Goal: Find contact information: Obtain details needed to contact an individual or organization

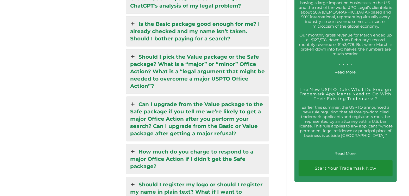
scroll to position [390, 0]
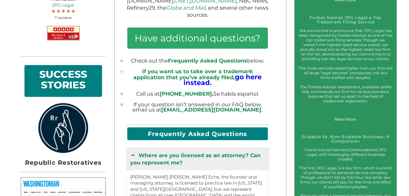
drag, startPoint x: 233, startPoint y: 100, endPoint x: 225, endPoint y: 105, distance: 9.5
click at [224, 116] on p at bounding box center [197, 119] width 143 height 6
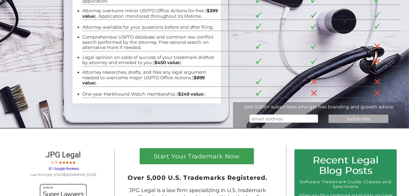
scroll to position [0, 0]
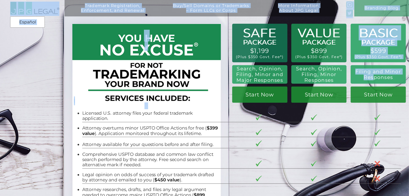
drag, startPoint x: 234, startPoint y: 66, endPoint x: 374, endPoint y: 79, distance: 140.0
click at [363, 12] on div "Trademark Registration, Enforcement, and Renewal File a Trademark Application T…" at bounding box center [204, 6] width 409 height 12
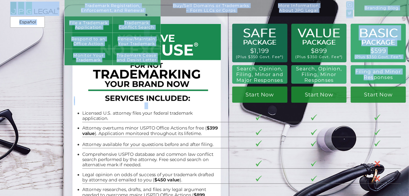
copy div "Trademark Registration, Enforcement, and Renewal File a Trademark Application T…"
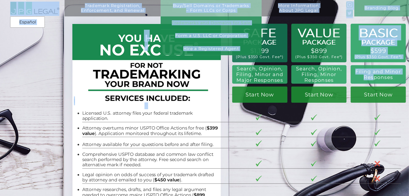
click at [209, 21] on link "Trademarks and Domains for Sale" at bounding box center [211, 22] width 101 height 13
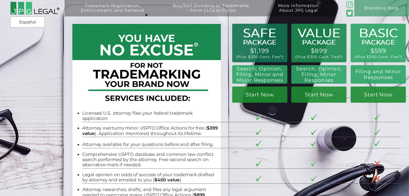
click at [261, 145] on tr "Attorney available for your questions before and after filing." at bounding box center [241, 142] width 318 height 11
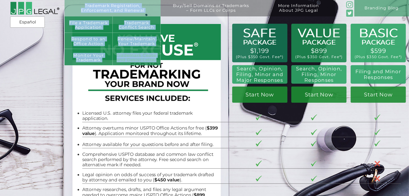
drag, startPoint x: 82, startPoint y: 2, endPoint x: 158, endPoint y: 59, distance: 94.7
click at [158, 16] on div "Trademark Registration, Enforcement, and Renewal File a Trademark Application T…" at bounding box center [113, 8] width 96 height 16
copy div "Trademark Registration, Enforcement, and Renewal File a Trademark Application T…"
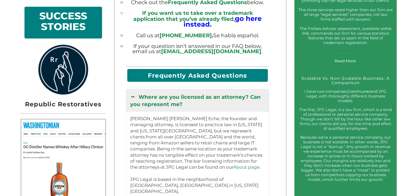
scroll to position [488, 0]
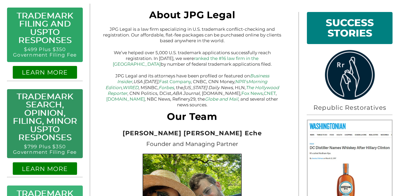
scroll to position [273, 0]
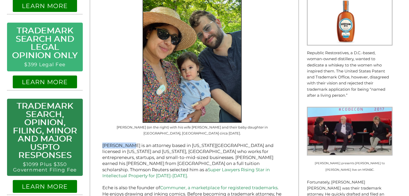
drag, startPoint x: 101, startPoint y: 140, endPoint x: 130, endPoint y: 141, distance: 28.9
click at [130, 141] on div "About JPG Legal JPG Legal is a law firm specializing in U.S. trademark conflict…" at bounding box center [192, 86] width 204 height 478
copy p "Jeremy Eche"
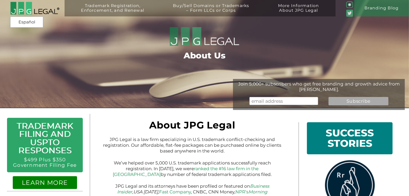
scroll to position [163, 0]
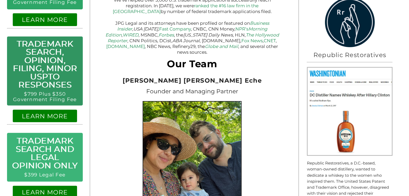
click at [147, 88] on span "Founder and Managing Partner" at bounding box center [192, 91] width 92 height 7
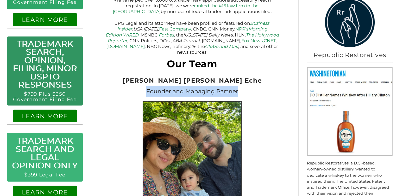
copy div "Founder and Managing Partner"
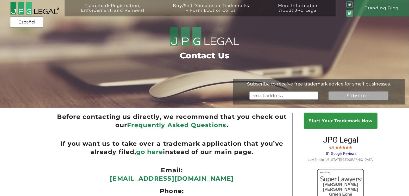
drag, startPoint x: 161, startPoint y: 37, endPoint x: 231, endPoint y: 38, distance: 69.7
click at [231, 38] on div "Trademark Registration, Enforcement, and Renewal File a Trademark Application T…" at bounding box center [204, 37] width 409 height 74
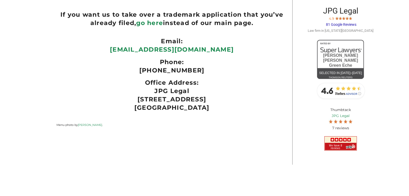
scroll to position [136, 0]
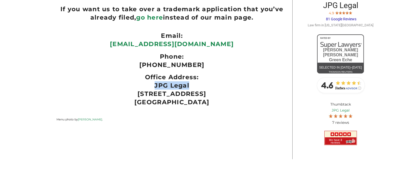
drag, startPoint x: 155, startPoint y: 85, endPoint x: 192, endPoint y: 85, distance: 37.7
click at [192, 85] on p "JPG Legal 254 36th St, Suite B541 Brooklyn, NY 11232" at bounding box center [171, 93] width 230 height 25
copy p "JPG Legal"
drag, startPoint x: 144, startPoint y: 64, endPoint x: 196, endPoint y: 65, distance: 52.0
click at [196, 65] on p "[PHONE_NUMBER]" at bounding box center [171, 65] width 230 height 8
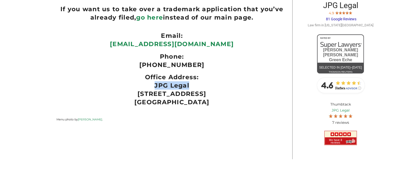
copy p "[PHONE_NUMBER]"
